Goal: Task Accomplishment & Management: Use online tool/utility

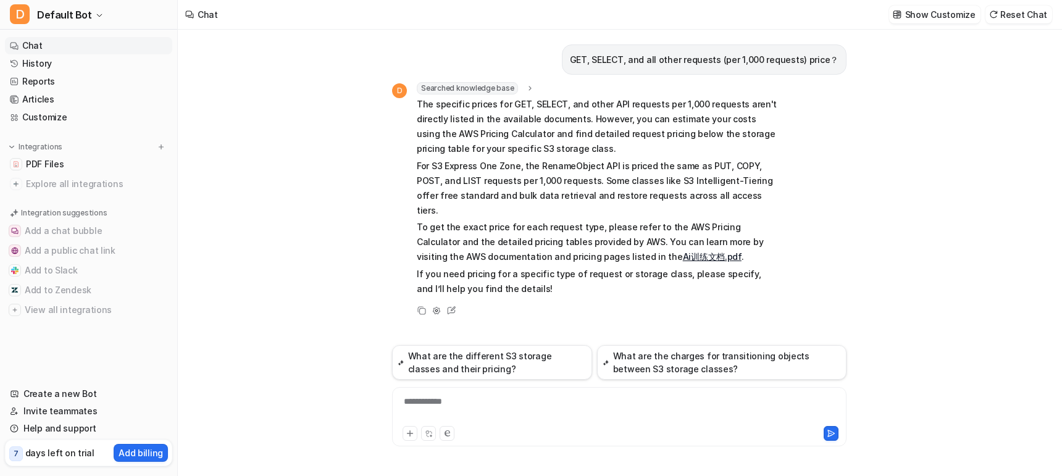
click at [638, 165] on p "For S3 Express One Zone, the RenameObject API is priced the same as PUT, COPY, …" at bounding box center [597, 188] width 361 height 59
click at [503, 180] on p "For S3 Express One Zone, the RenameObject API is priced the same as PUT, COPY, …" at bounding box center [597, 188] width 361 height 59
click at [417, 101] on p "The specific prices for GET, SELECT, and other API requests per 1,000 requests …" at bounding box center [597, 126] width 361 height 59
click at [548, 157] on span "The specific prices for GET, SELECT, and other API requests per 1,000 requests …" at bounding box center [597, 196] width 361 height 199
click at [467, 113] on p "The specific prices for GET, SELECT, and other API requests per 1,000 requests …" at bounding box center [597, 126] width 361 height 59
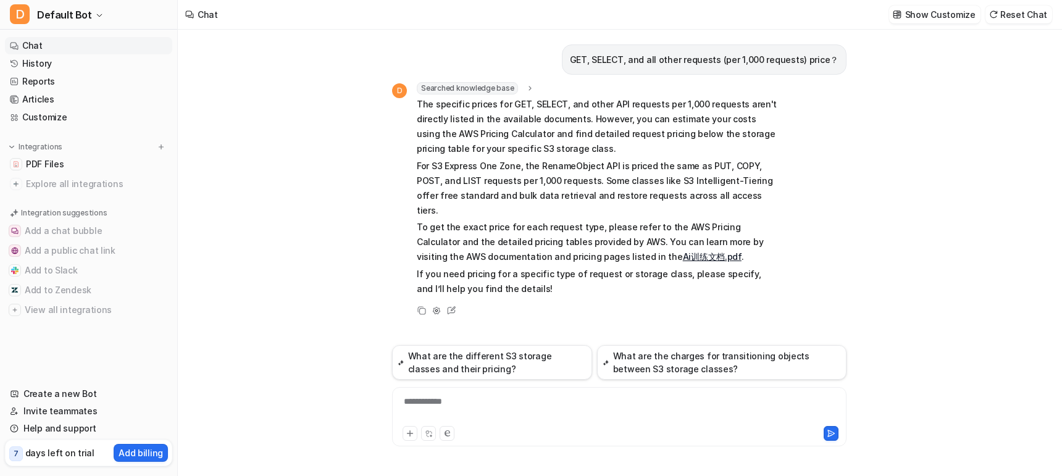
click at [419, 119] on p "The specific prices for GET, SELECT, and other API requests per 1,000 requests …" at bounding box center [597, 126] width 361 height 59
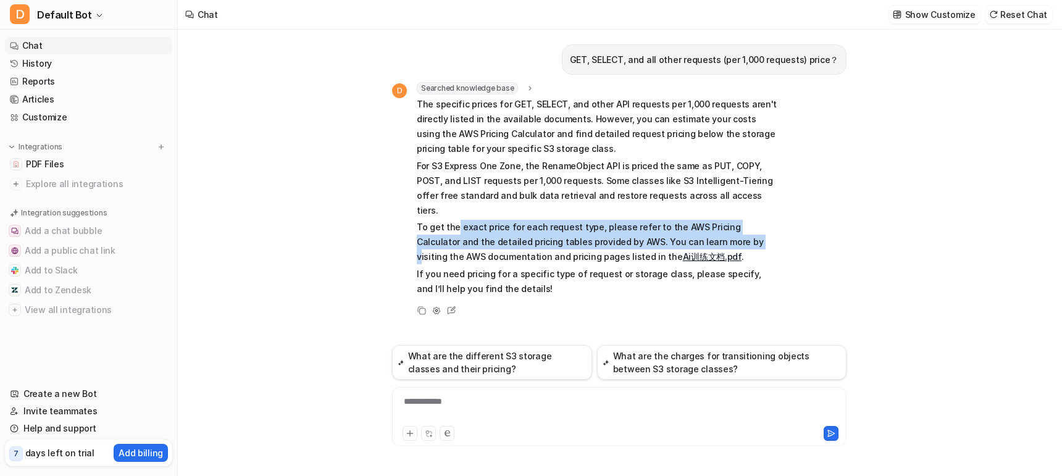
drag, startPoint x: 456, startPoint y: 214, endPoint x: 687, endPoint y: 232, distance: 231.6
click at [687, 232] on p "To get the exact price for each request type, please refer to the AWS Pricing C…" at bounding box center [597, 242] width 361 height 44
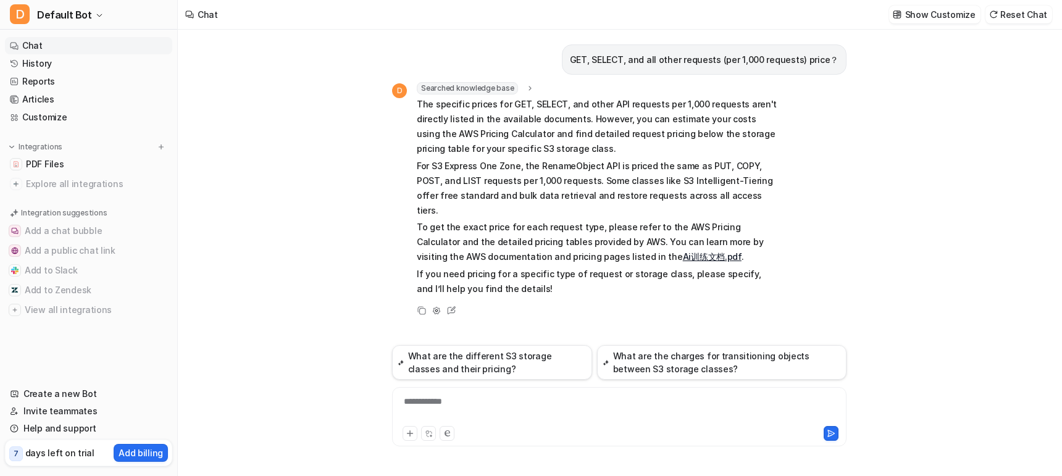
click at [648, 270] on p "If you need pricing for a specific type of request or storage class, please spe…" at bounding box center [597, 282] width 361 height 30
click at [486, 241] on p "To get the exact price for each request type, please refer to the AWS Pricing C…" at bounding box center [597, 242] width 361 height 44
drag, startPoint x: 590, startPoint y: 243, endPoint x: 580, endPoint y: 246, distance: 9.8
click at [587, 244] on p "To get the exact price for each request type, please refer to the AWS Pricing C…" at bounding box center [597, 242] width 361 height 44
click at [534, 267] on p "If you need pricing for a specific type of request or storage class, please spe…" at bounding box center [597, 282] width 361 height 30
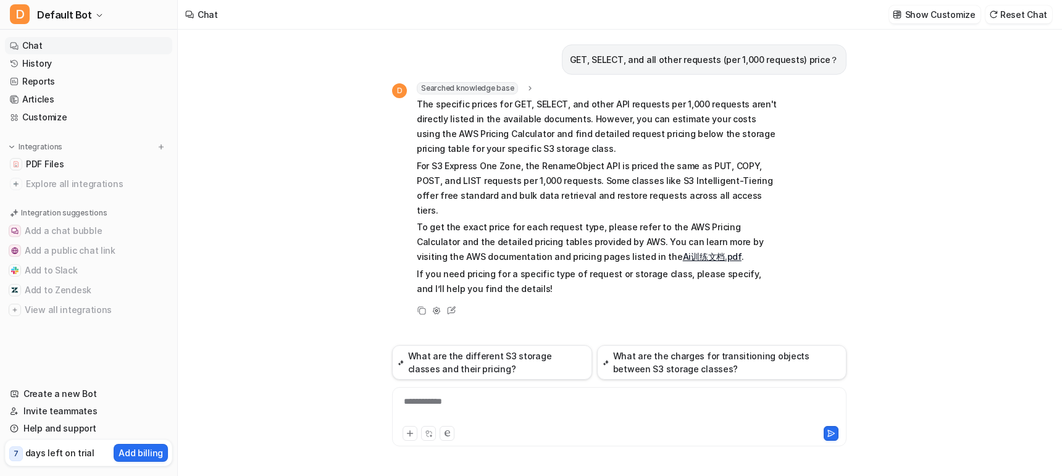
click at [490, 402] on div "**********" at bounding box center [619, 409] width 448 height 28
paste div
click at [782, 401] on div "**********" at bounding box center [619, 409] width 448 height 28
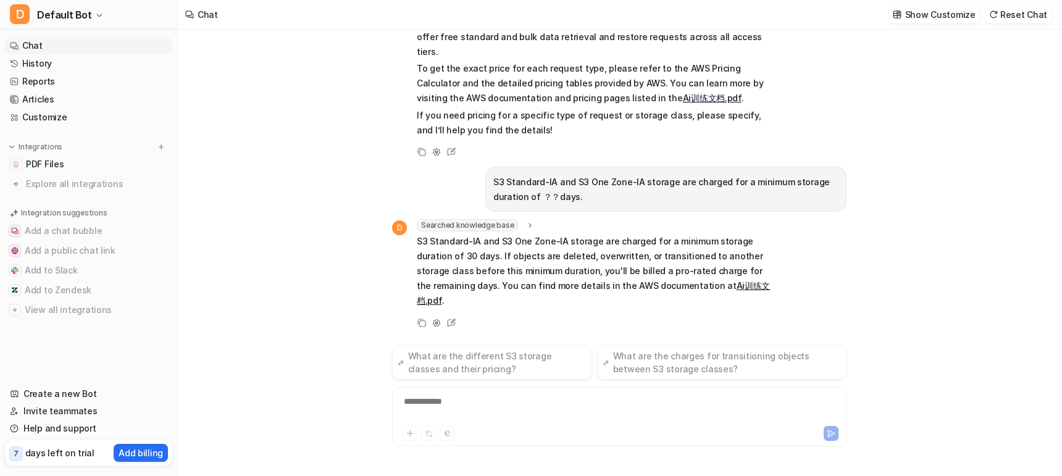
scroll to position [129, 0]
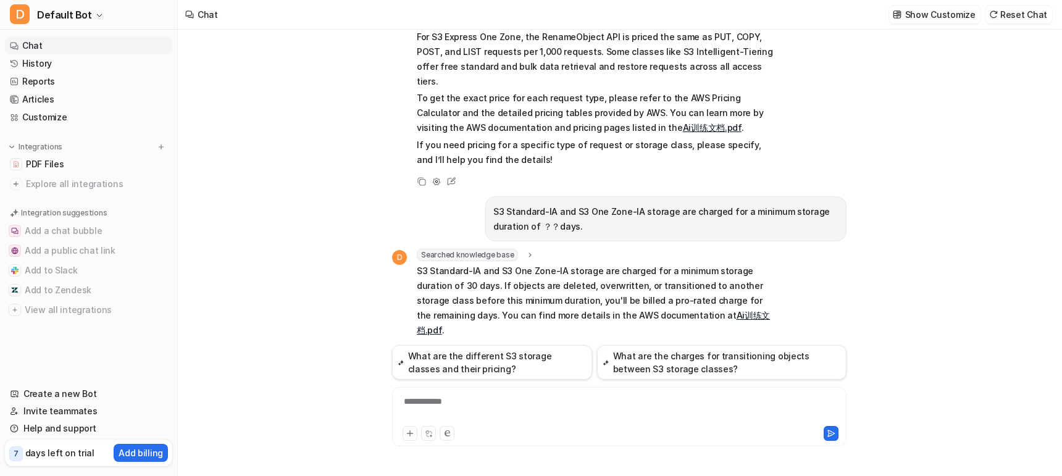
click at [566, 249] on div "Searched knowledge base search_queries : "S3 Standard-IA minimum storage durati…" at bounding box center [597, 255] width 361 height 12
click at [577, 267] on p "S3 Standard-IA and S3 One Zone-IA storage are charged for a minimum storage dur…" at bounding box center [597, 301] width 361 height 74
click at [574, 271] on p "S3 Standard-IA and S3 One Zone-IA storage are charged for a minimum storage dur…" at bounding box center [597, 301] width 361 height 74
click at [521, 274] on p "S3 Standard-IA and S3 One Zone-IA storage are charged for a minimum storage dur…" at bounding box center [597, 301] width 361 height 74
click at [521, 294] on p "S3 Standard-IA and S3 One Zone-IA storage are charged for a minimum storage dur…" at bounding box center [597, 301] width 361 height 74
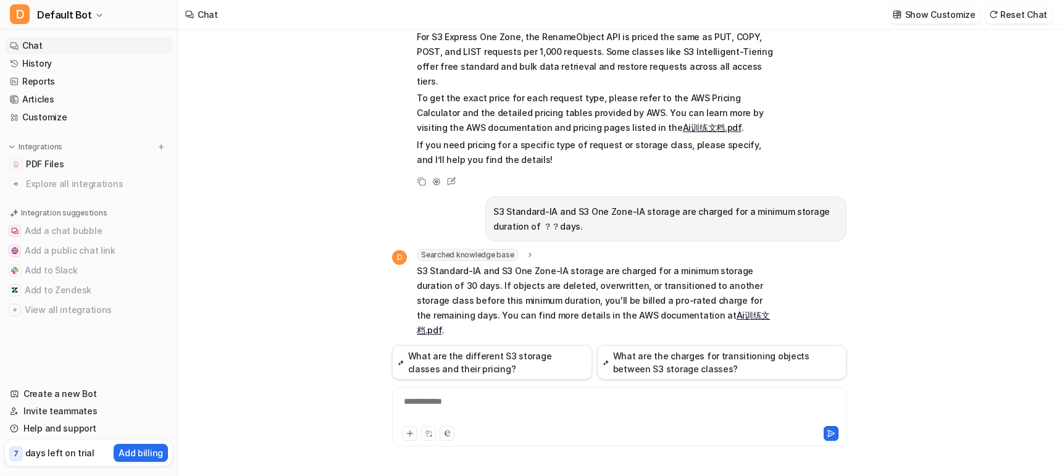
click at [593, 264] on p "S3 Standard-IA and S3 One Zone-IA storage are charged for a minimum storage dur…" at bounding box center [597, 301] width 361 height 74
click at [78, 232] on button "Add a chat bubble" at bounding box center [88, 231] width 167 height 20
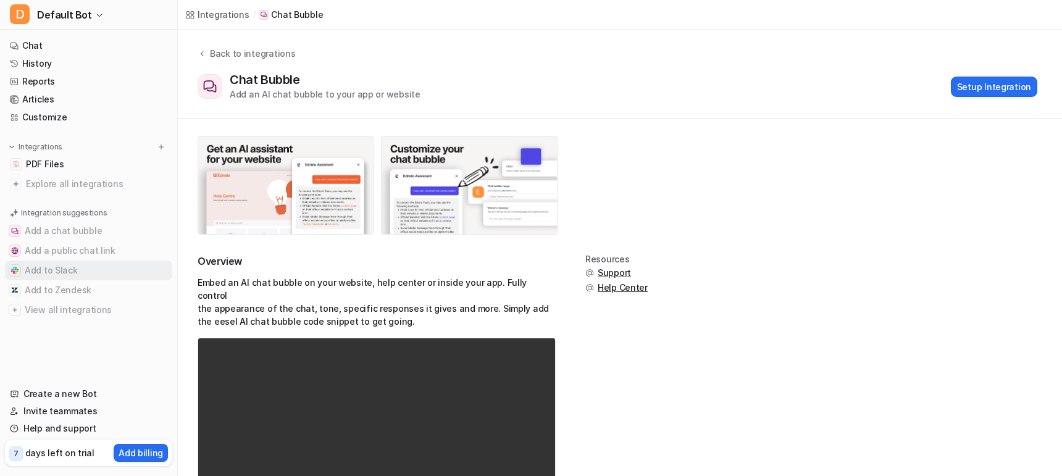
click at [55, 274] on button "Add to Slack" at bounding box center [88, 271] width 167 height 20
click at [70, 294] on button "Add to Zendesk" at bounding box center [88, 290] width 167 height 20
click at [68, 312] on button "View all integrations" at bounding box center [88, 310] width 167 height 20
click at [79, 185] on span "Explore all integrations" at bounding box center [96, 184] width 141 height 20
click at [80, 187] on span "Explore all integrations" at bounding box center [96, 184] width 141 height 20
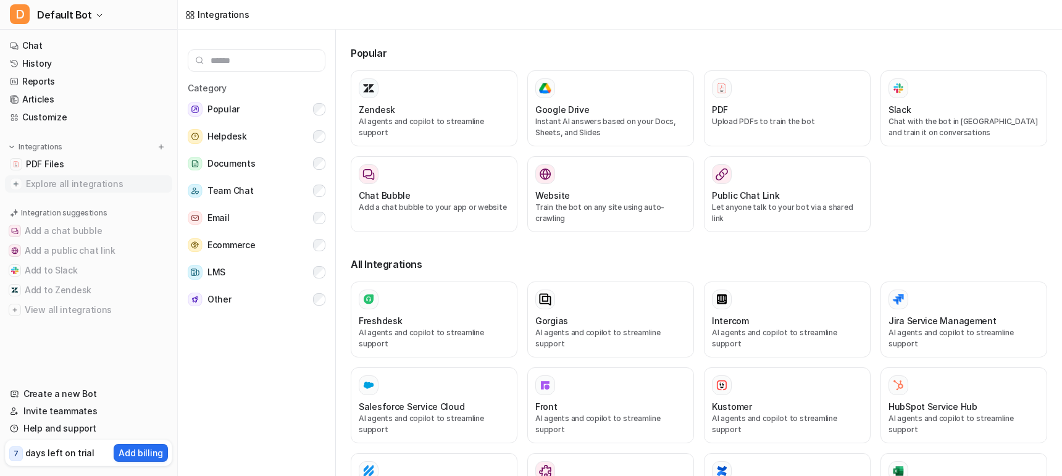
click at [17, 185] on img at bounding box center [16, 184] width 12 height 12
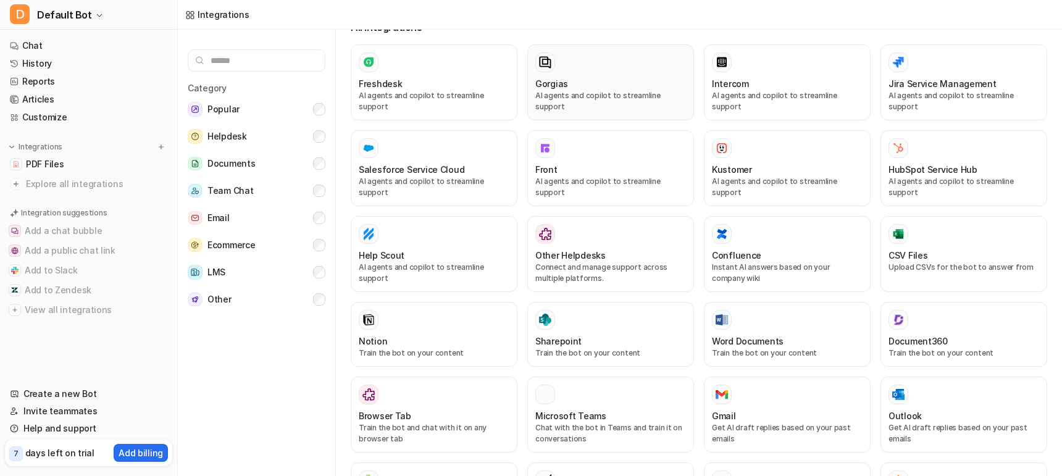
scroll to position [521, 0]
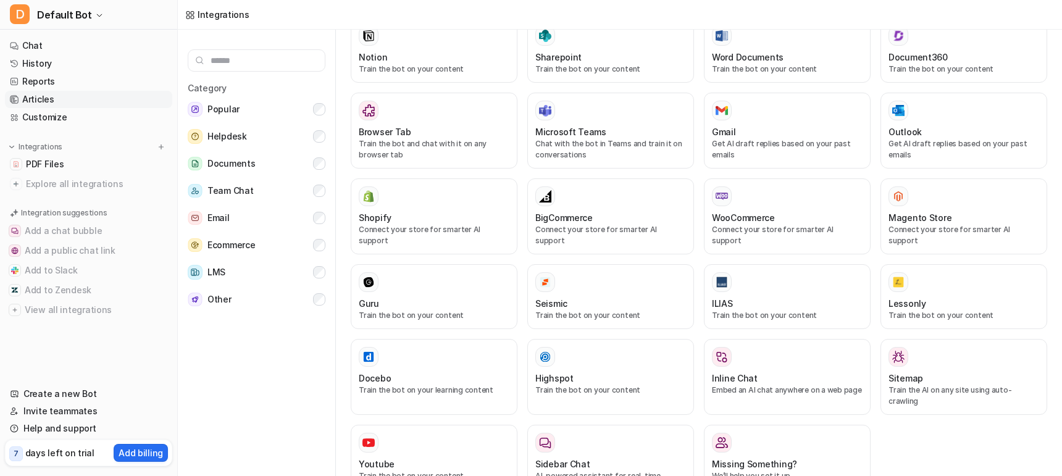
click at [57, 98] on link "Articles" at bounding box center [88, 99] width 167 height 17
click at [68, 117] on link "Customize" at bounding box center [88, 117] width 167 height 17
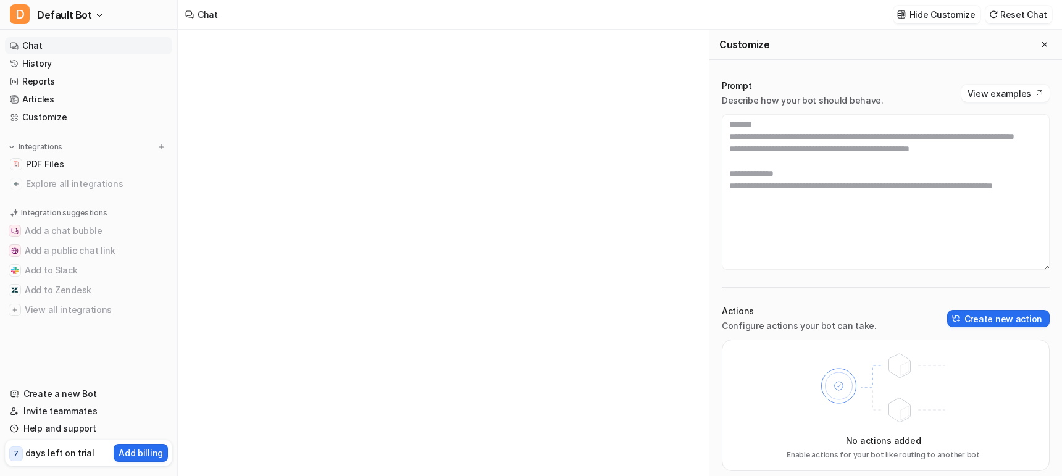
type textarea "**********"
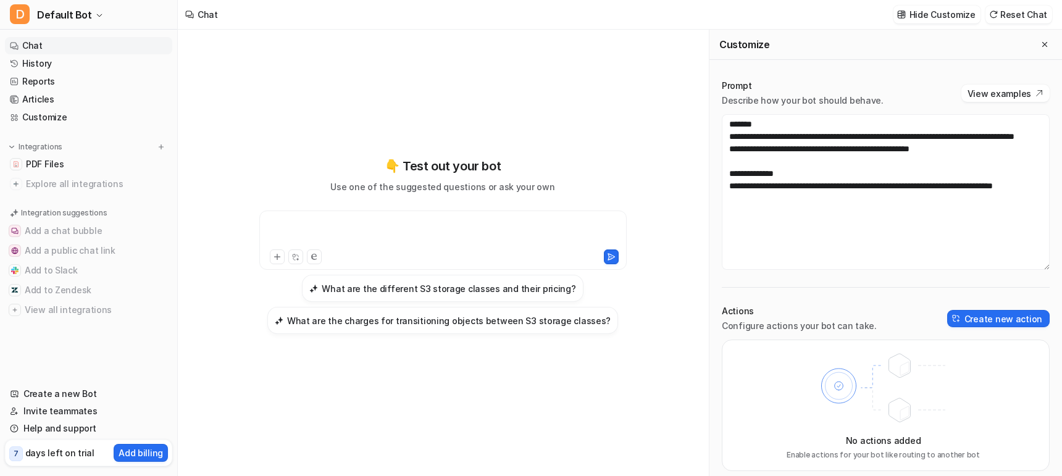
click at [535, 225] on div at bounding box center [442, 233] width 361 height 28
click at [54, 60] on link "History" at bounding box center [88, 63] width 167 height 17
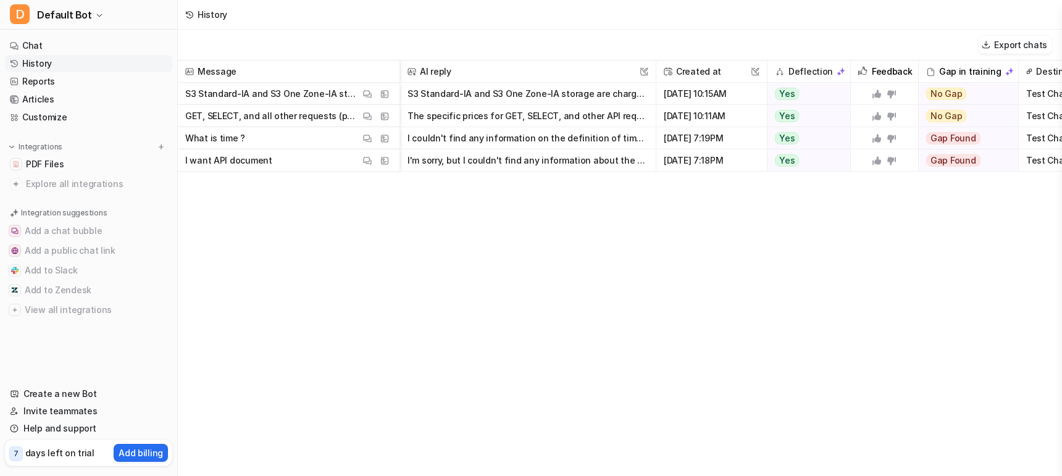
click at [319, 229] on div "Message AI reply This field cannot be modified Created at This field cannot be …" at bounding box center [620, 268] width 884 height 414
click at [643, 306] on div "Message AI reply This field cannot be modified Created at This field cannot be …" at bounding box center [620, 268] width 884 height 414
click at [52, 81] on link "Reports" at bounding box center [88, 81] width 167 height 17
click at [33, 80] on link "Reports" at bounding box center [88, 81] width 167 height 17
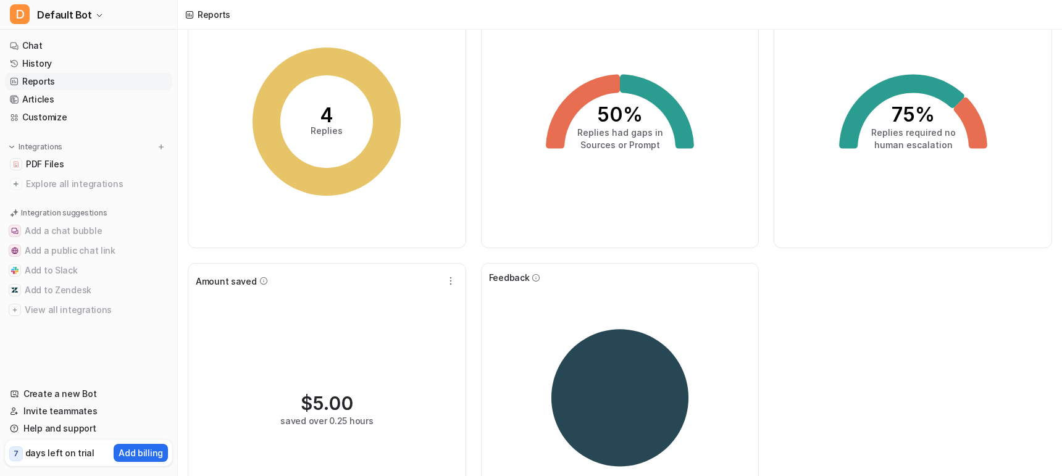
scroll to position [150, 0]
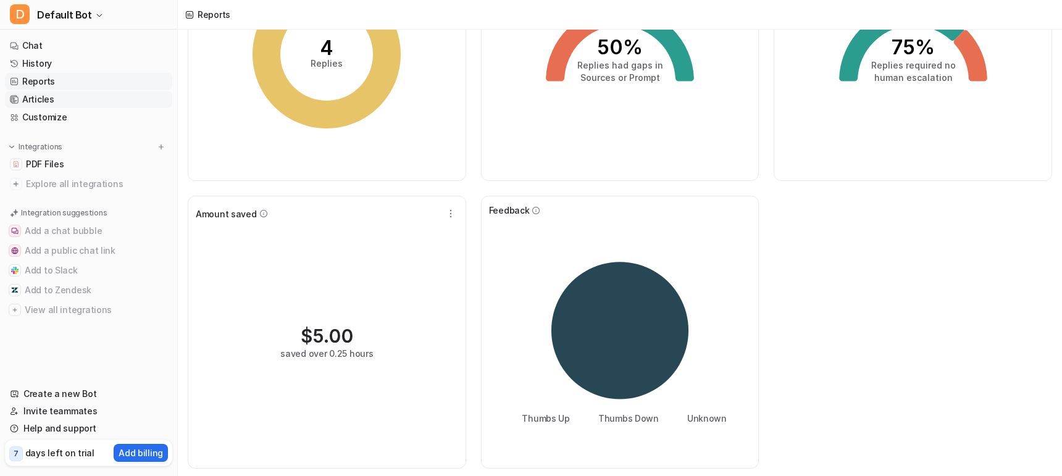
click at [47, 95] on link "Articles" at bounding box center [88, 99] width 167 height 17
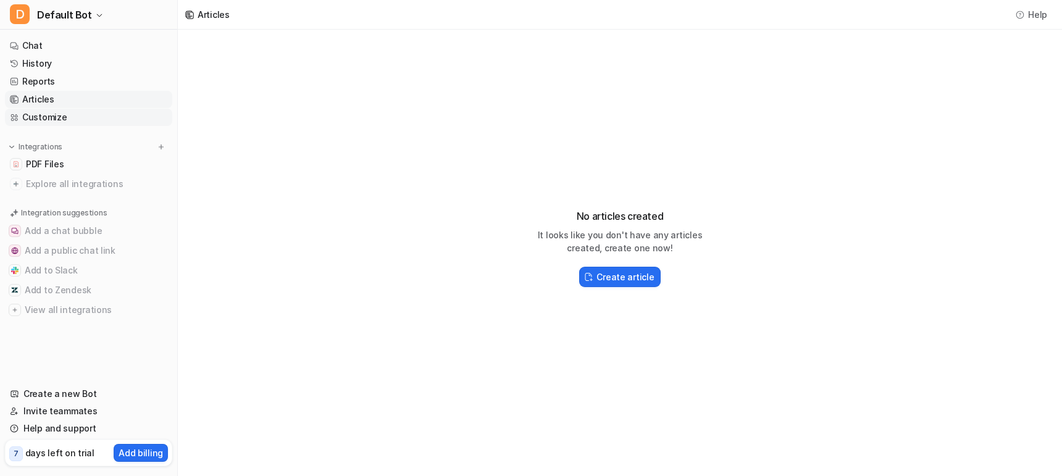
click at [61, 125] on link "Customize" at bounding box center [88, 117] width 167 height 17
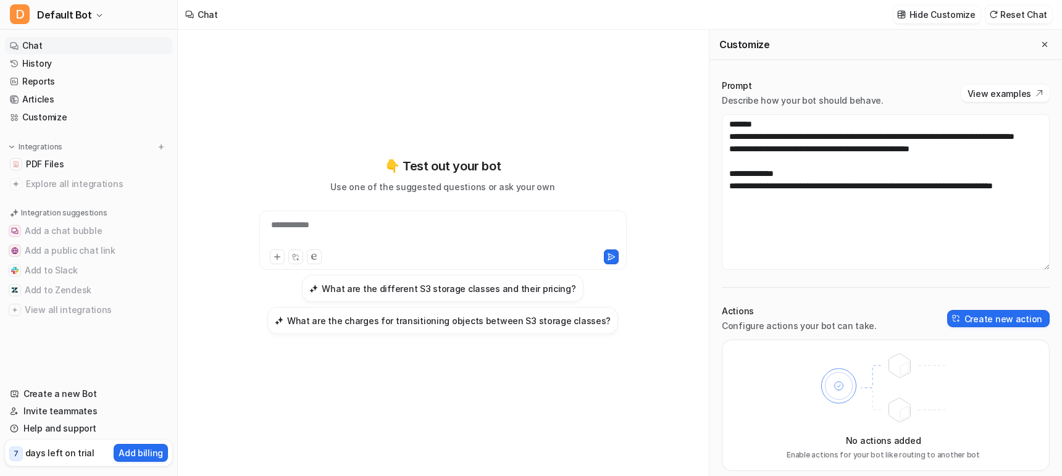
scroll to position [7, 0]
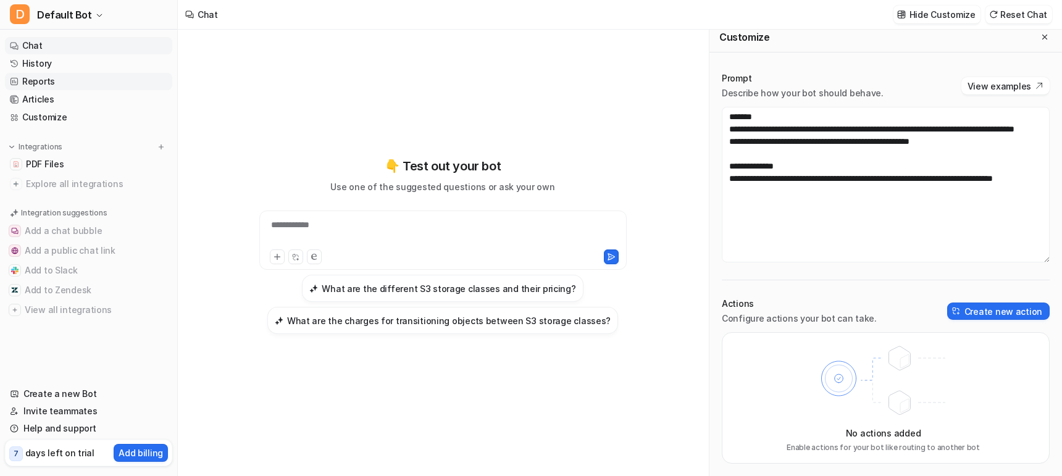
click at [35, 83] on link "Reports" at bounding box center [88, 81] width 167 height 17
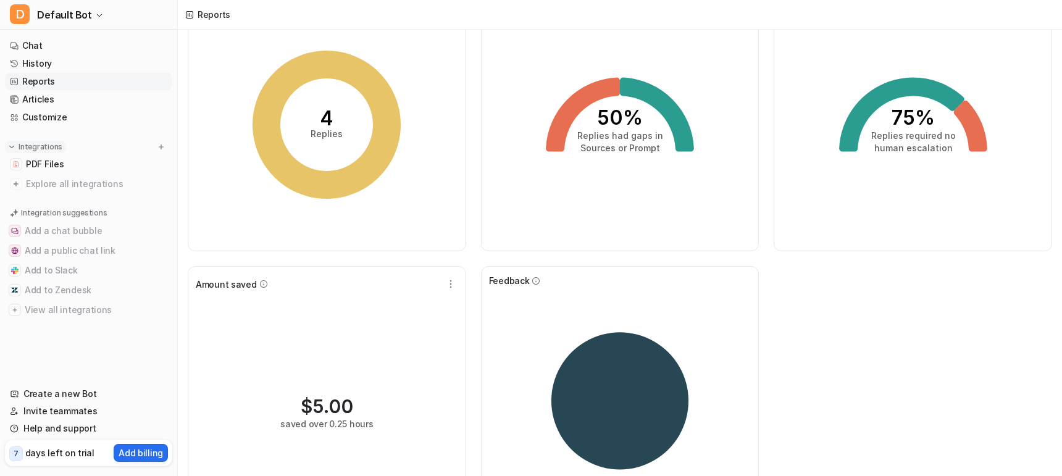
scroll to position [150, 0]
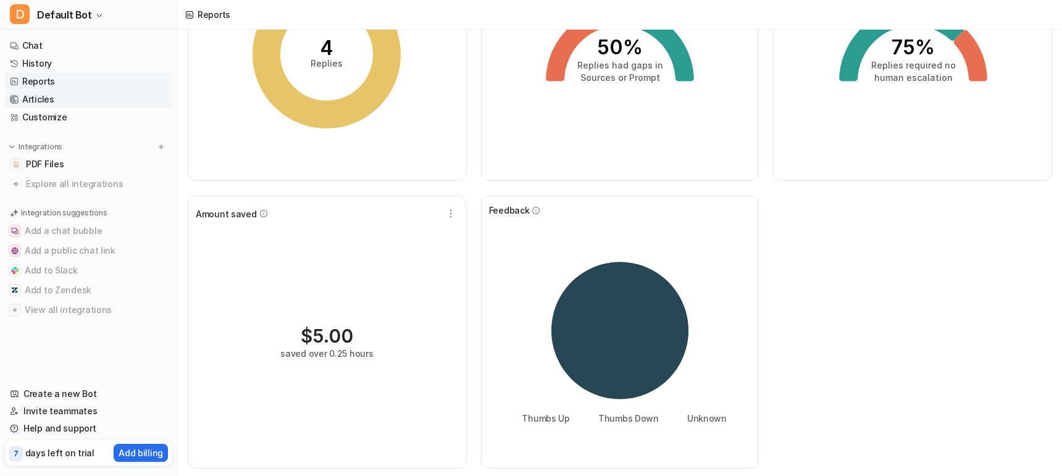
click at [46, 103] on link "Articles" at bounding box center [88, 99] width 167 height 17
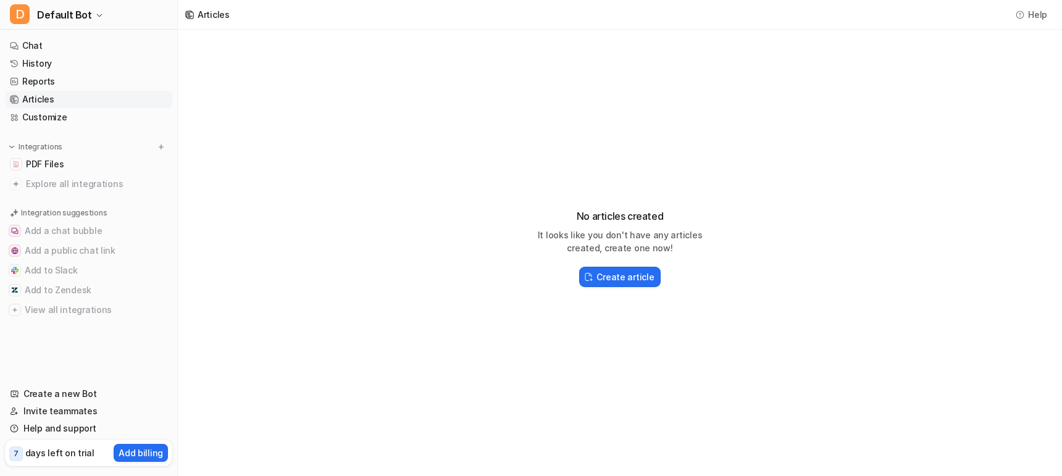
click at [885, 122] on div "No articles created It looks like you don't have any articles created, create o…" at bounding box center [620, 243] width 884 height 427
click at [777, 185] on div "No articles created It looks like you don't have any articles created, create o…" at bounding box center [620, 243] width 884 height 427
click at [53, 111] on link "Customize" at bounding box center [88, 117] width 167 height 17
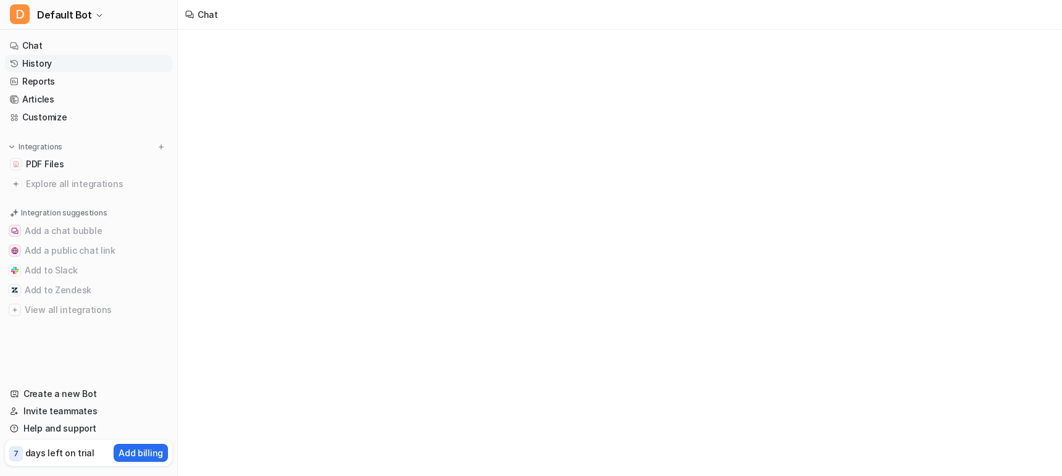
click at [50, 64] on link "History" at bounding box center [88, 63] width 167 height 17
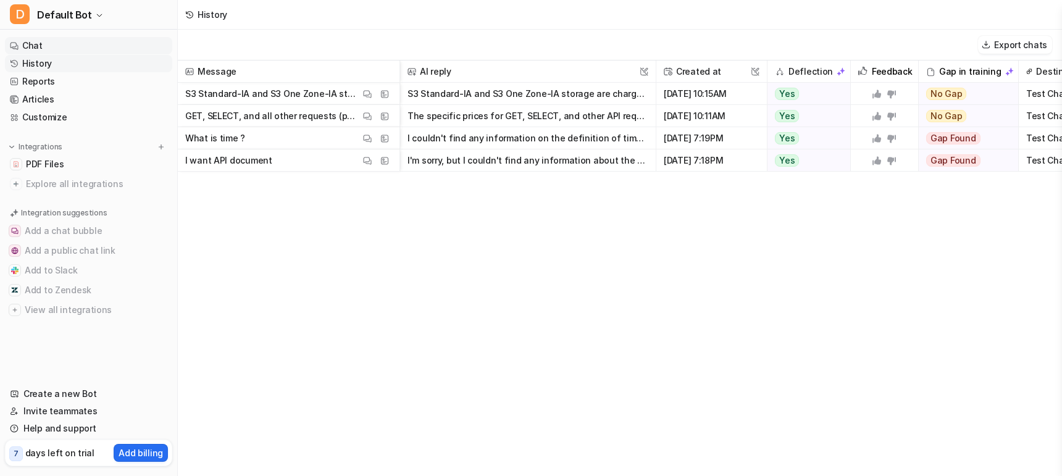
click at [52, 48] on link "Chat" at bounding box center [88, 45] width 167 height 17
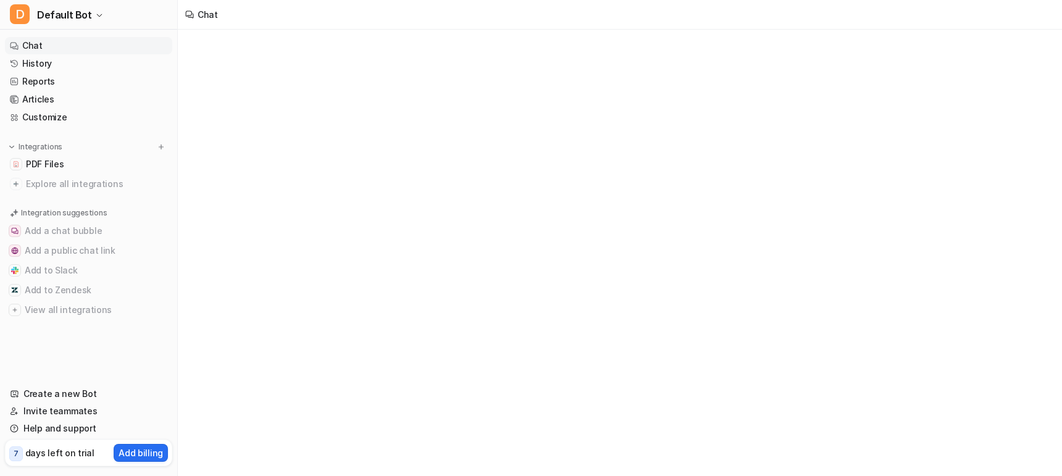
click at [48, 48] on link "Chat" at bounding box center [88, 45] width 167 height 17
type textarea "**********"
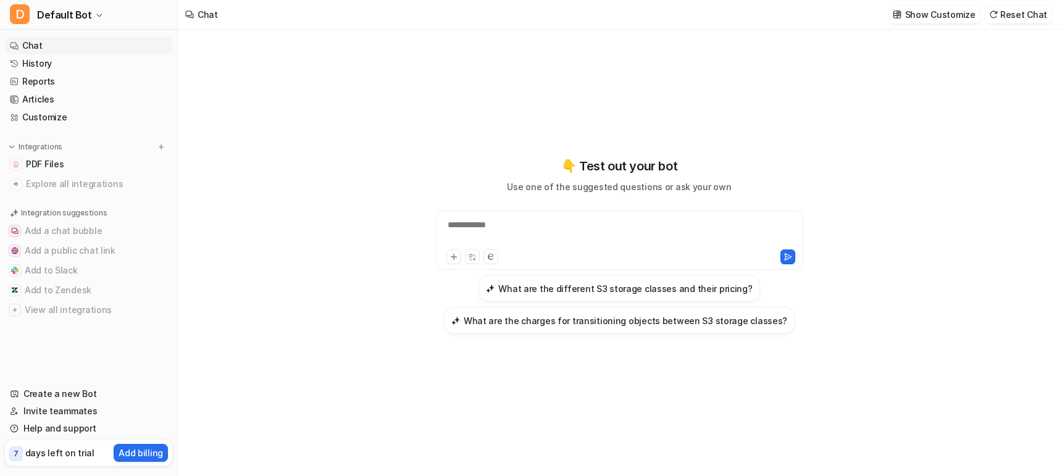
click at [497, 225] on div "**********" at bounding box center [619, 233] width 361 height 28
click at [497, 225] on div at bounding box center [619, 233] width 361 height 28
